Goal: Task Accomplishment & Management: Manage account settings

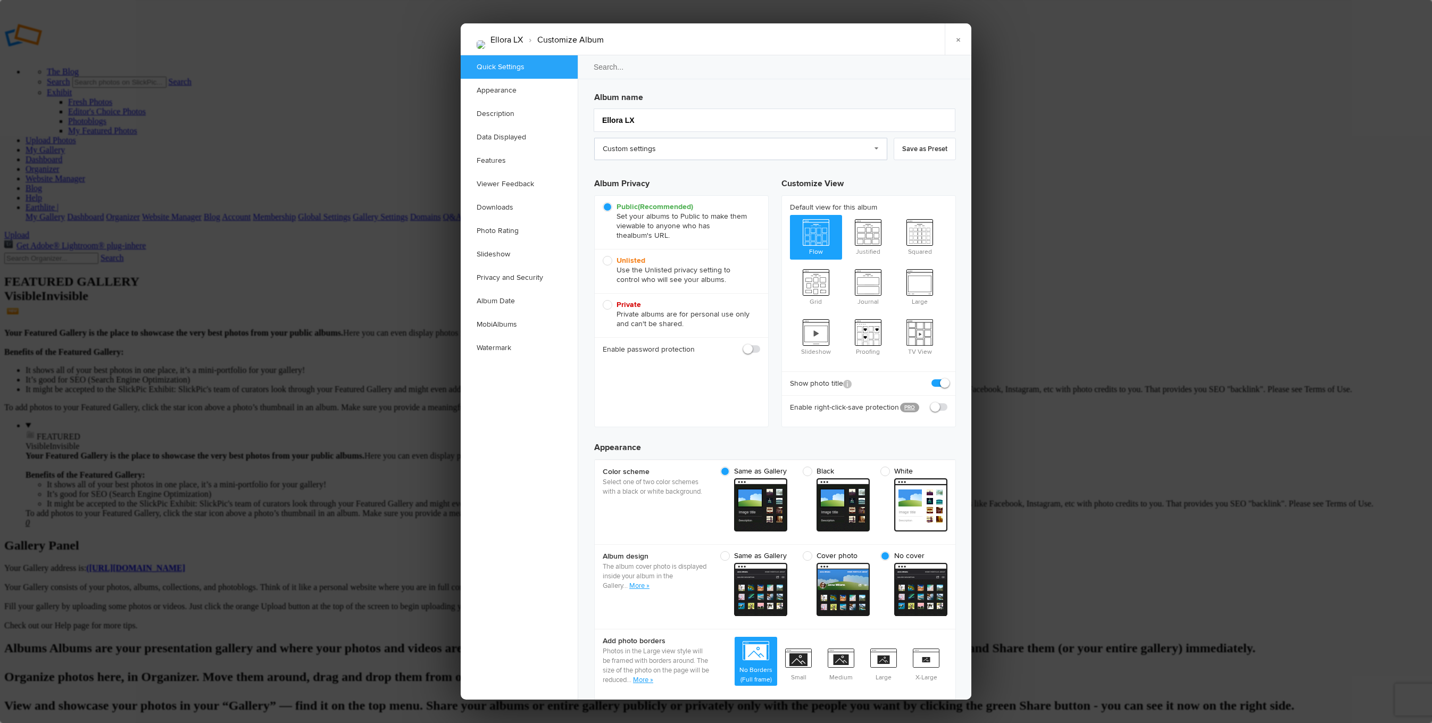
click at [832, 149] on link "Custom settings" at bounding box center [740, 149] width 293 height 22
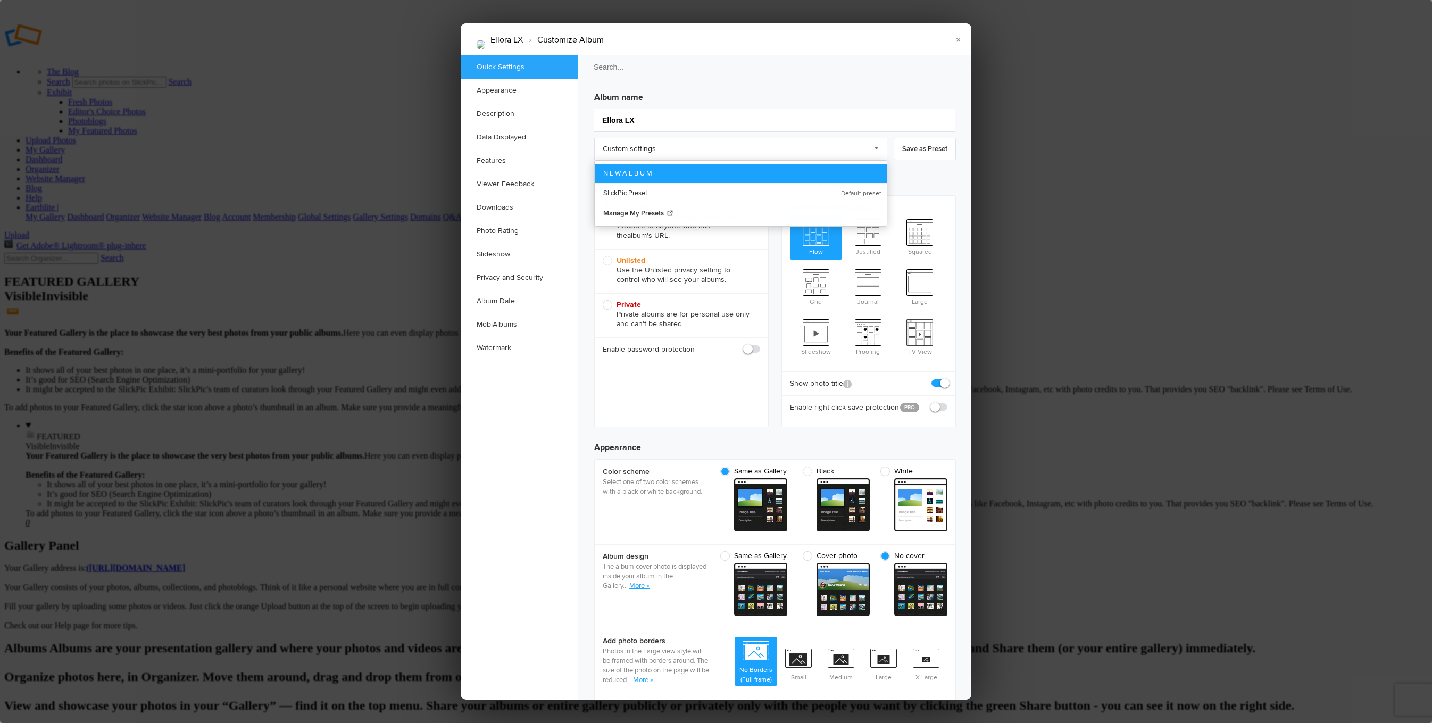
click at [776, 169] on link "N E W A L B U M" at bounding box center [741, 173] width 292 height 19
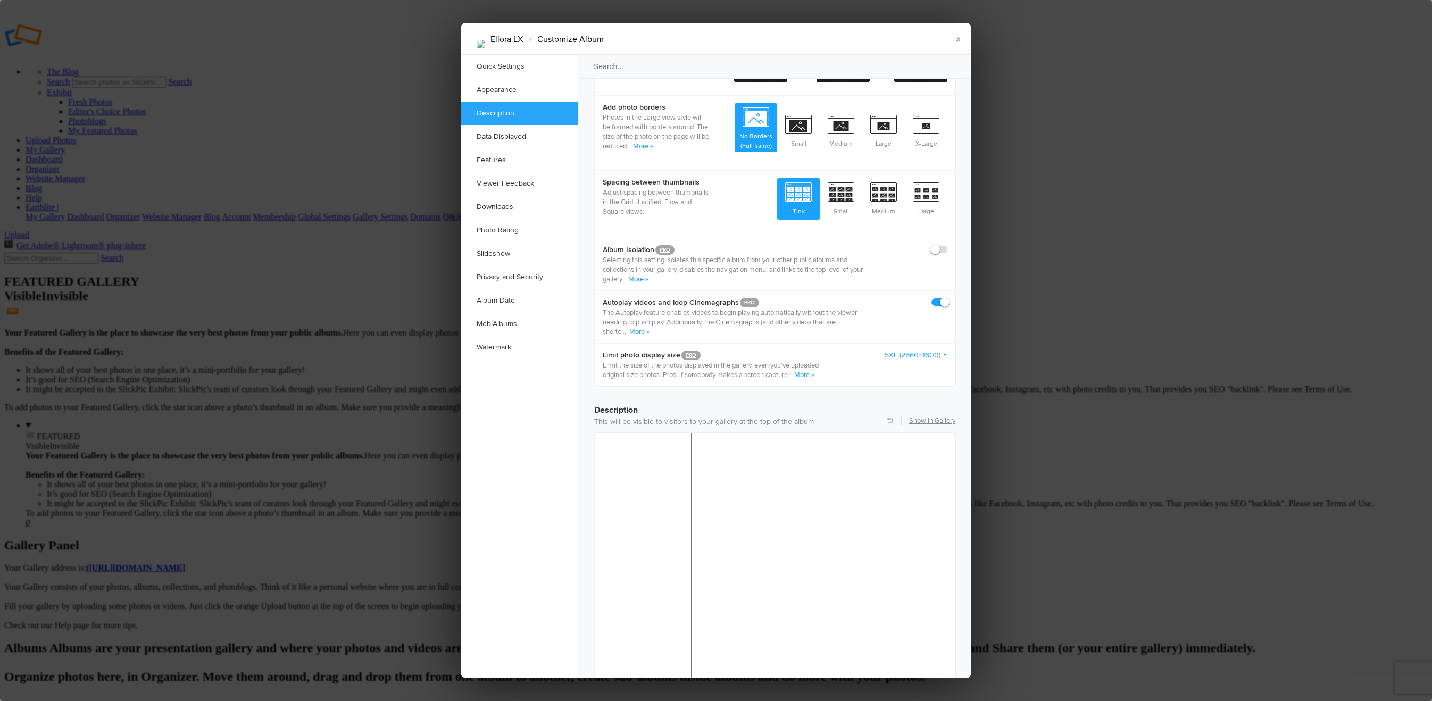
scroll to position [1376, 0]
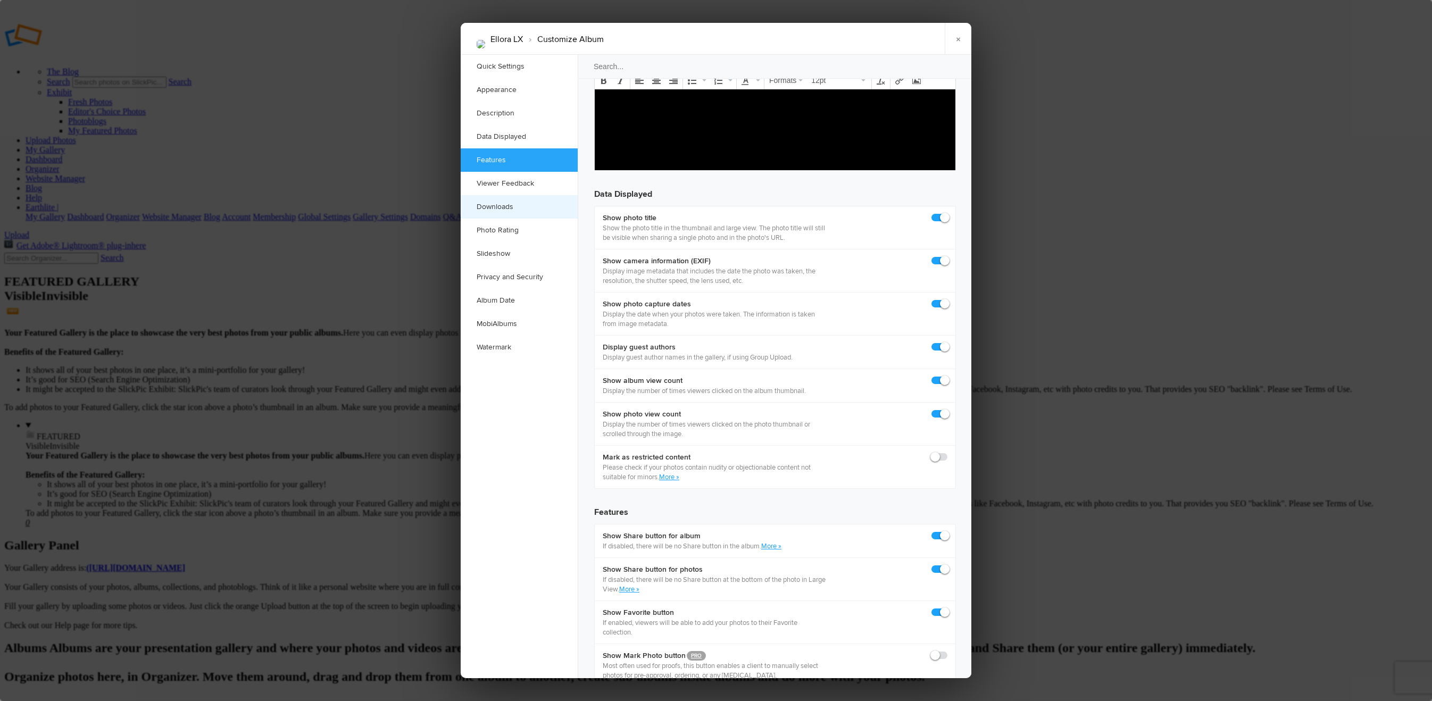
click at [514, 213] on link "Downloads" at bounding box center [519, 206] width 117 height 23
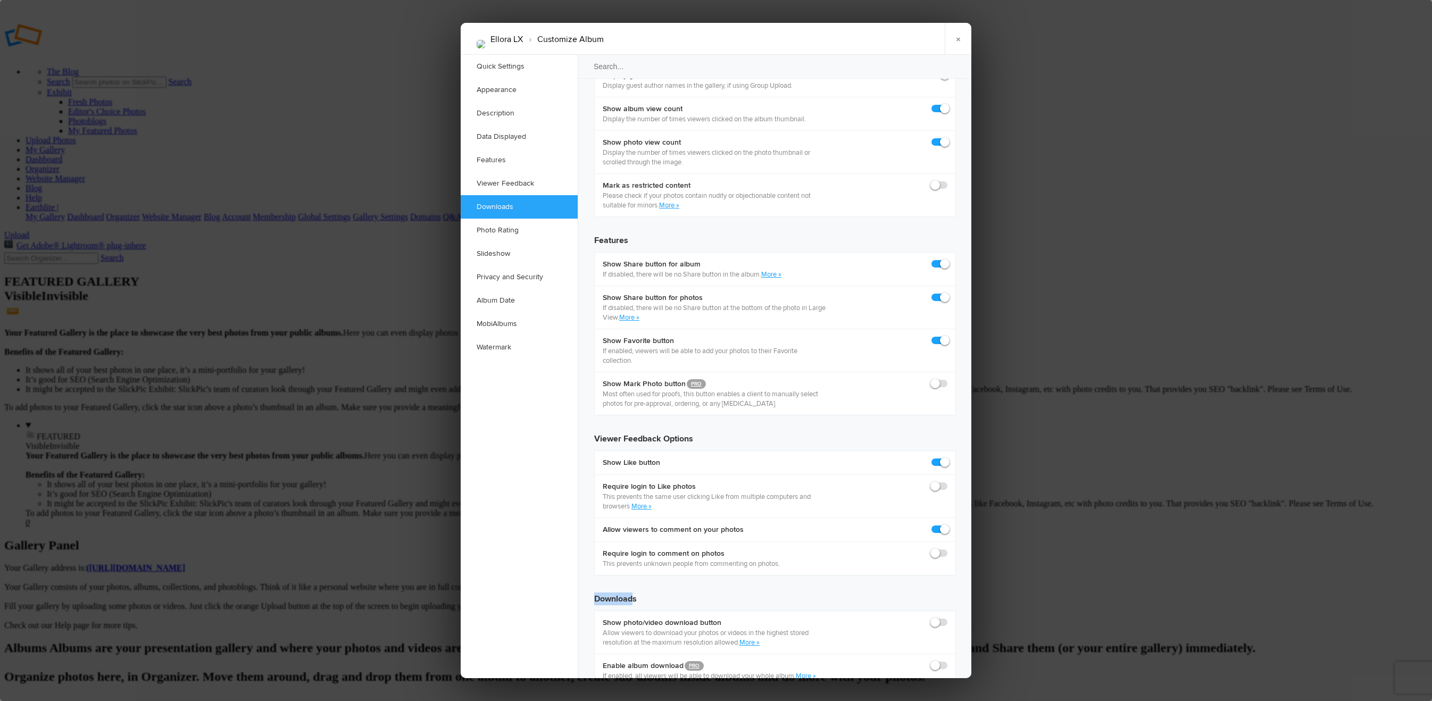
scroll to position [1649, 0]
click at [947, 617] on span at bounding box center [947, 617] width 0 height 0
click at [947, 616] on input "checkbox" at bounding box center [947, 616] width 1 height 1
checkbox input "true"
click at [940, 660] on label at bounding box center [939, 665] width 16 height 10
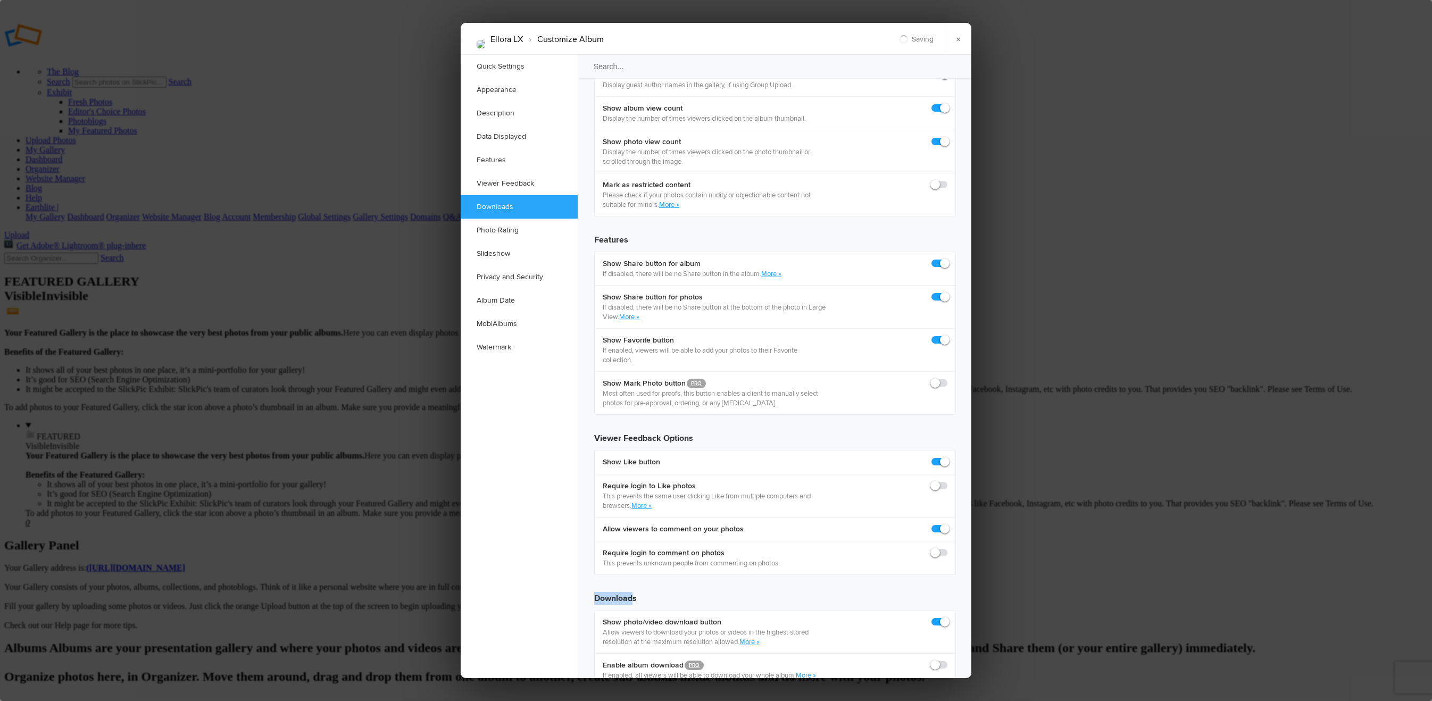
click at [947, 659] on input "checkbox" at bounding box center [947, 659] width 1 height 1
checkbox input "true"
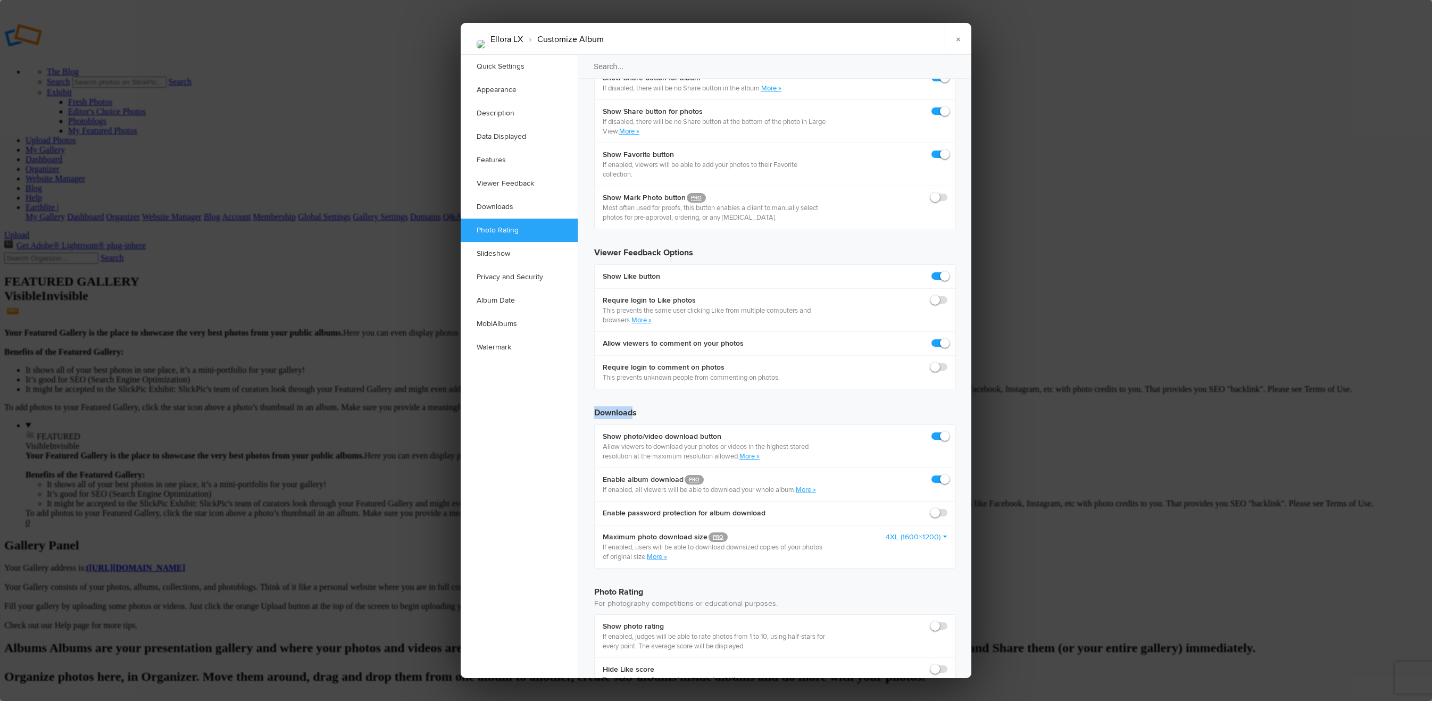
scroll to position [1843, 0]
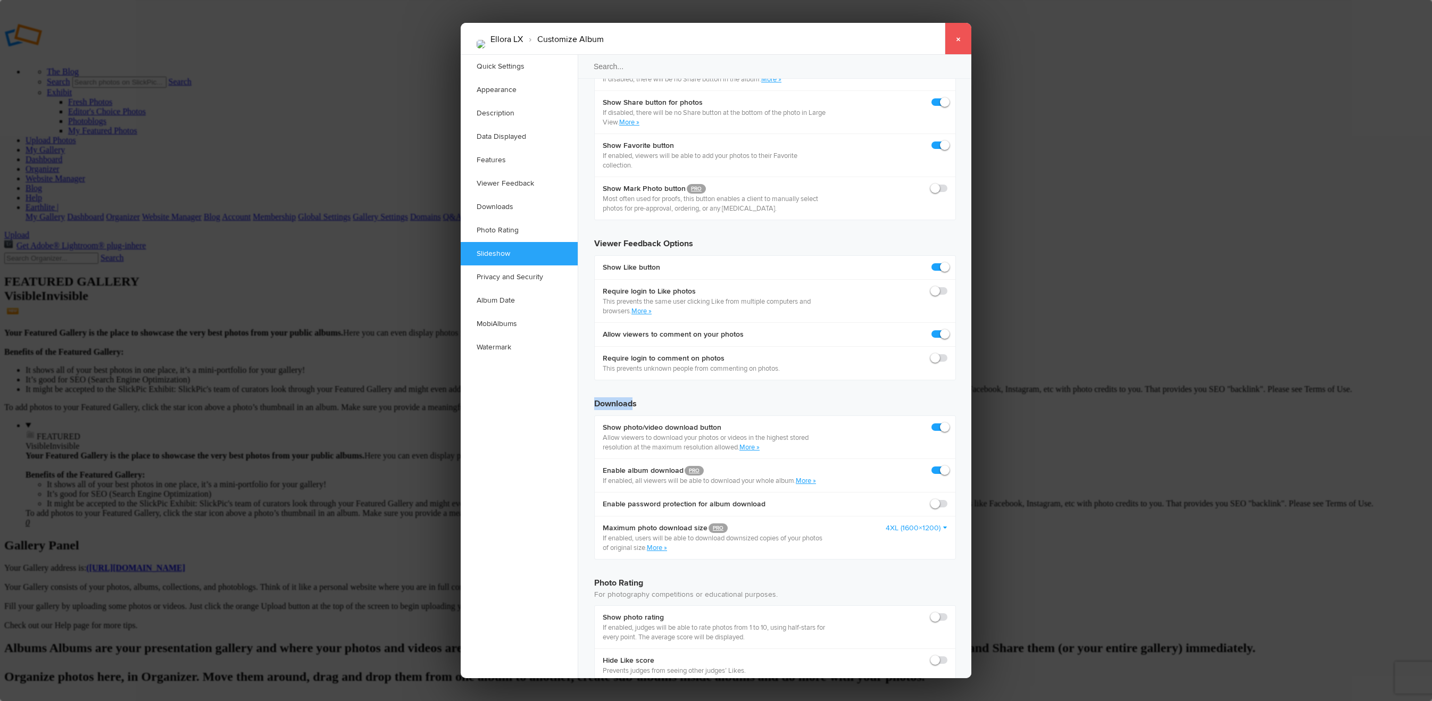
click at [959, 36] on link "×" at bounding box center [958, 39] width 27 height 32
